Goal: Communication & Community: Answer question/provide support

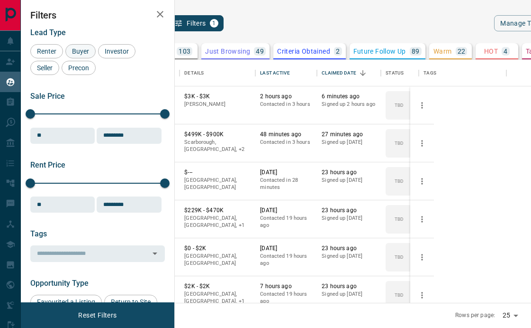
scroll to position [243, 345]
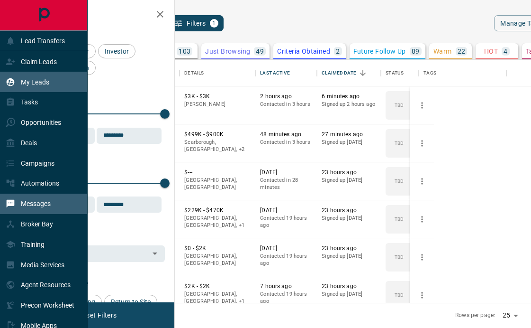
click at [46, 206] on p "Messages" at bounding box center [36, 204] width 30 height 8
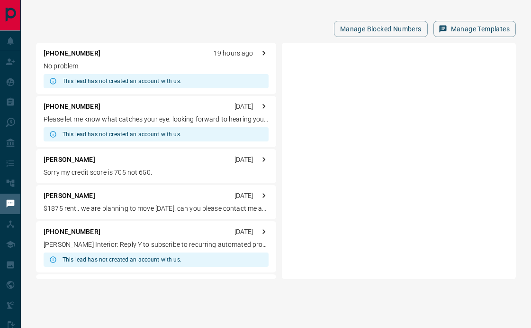
click at [144, 58] on div "[PHONE_NUMBER] 19 hours ago No problem. This lead has not created an account wi…" at bounding box center [156, 68] width 240 height 51
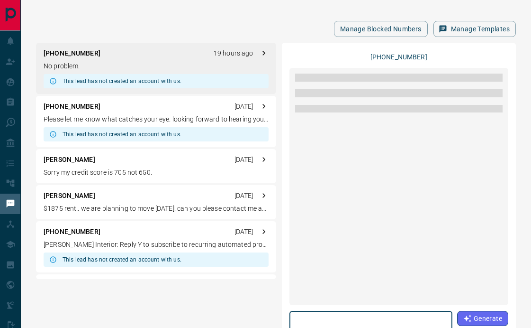
scroll to position [461, 0]
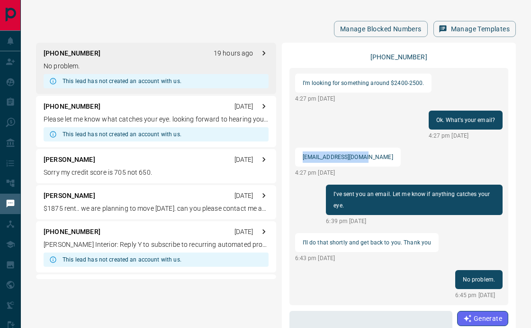
drag, startPoint x: 369, startPoint y: 157, endPoint x: 302, endPoint y: 153, distance: 67.9
click at [302, 153] on div "[EMAIL_ADDRESS][DOMAIN_NAME]" at bounding box center [348, 156] width 106 height 19
copy p "[EMAIL_ADDRESS][DOMAIN_NAME]"
click at [120, 124] on div "[PHONE_NUMBER] [DATE] Please let me know what catches your eye. looking forward…" at bounding box center [156, 121] width 240 height 51
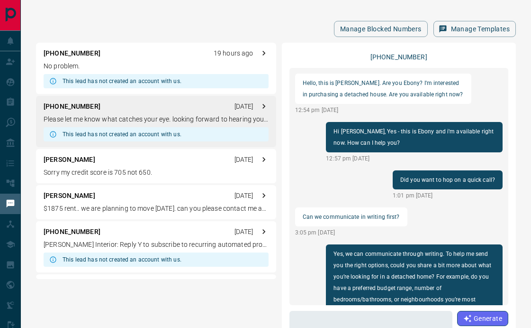
scroll to position [589, 0]
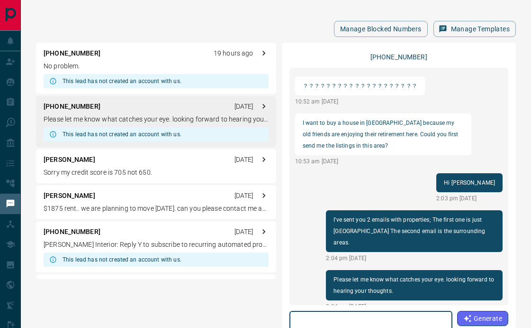
click at [116, 176] on p "Sorry my credit score is 705 not 650." at bounding box center [156, 172] width 225 height 10
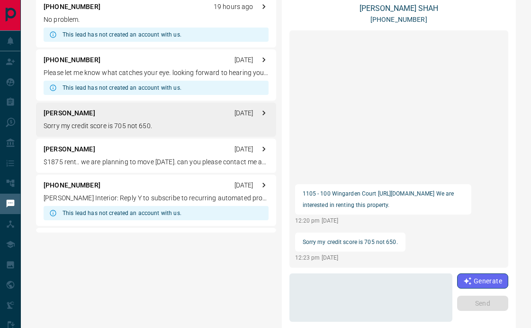
scroll to position [51, 0]
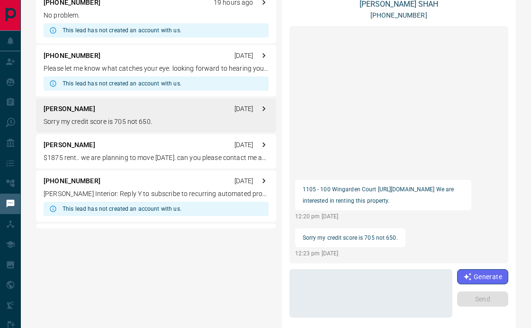
click at [153, 159] on p "$1875 rent.. we are planning to move [DATE]. can you please contact me about it" at bounding box center [156, 158] width 225 height 10
